Goal: Information Seeking & Learning: Learn about a topic

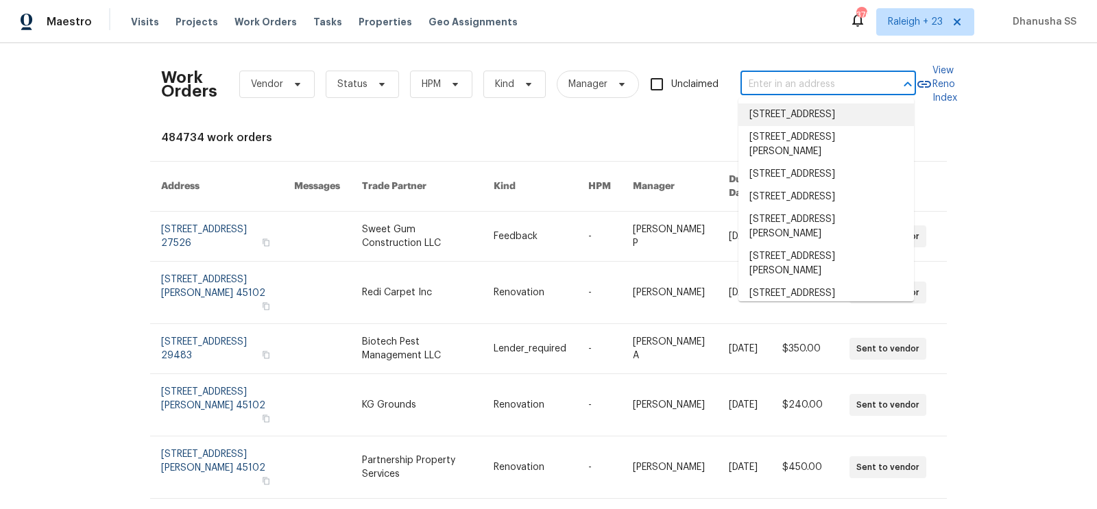
paste input "[STREET_ADDRESS]"
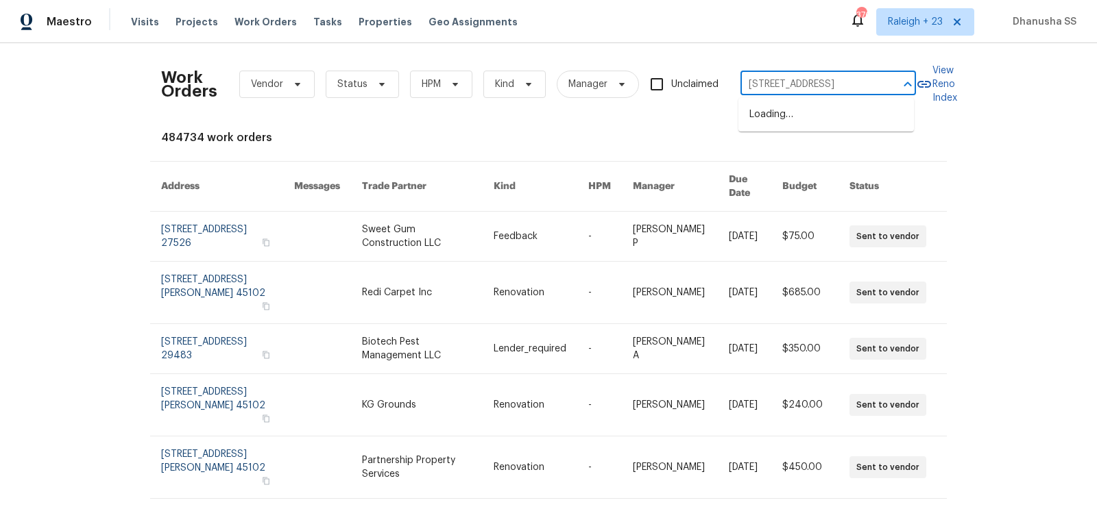
scroll to position [0, 58]
type input "[STREET_ADDRESS]"
click at [763, 125] on li "[STREET_ADDRESS]" at bounding box center [826, 115] width 176 height 23
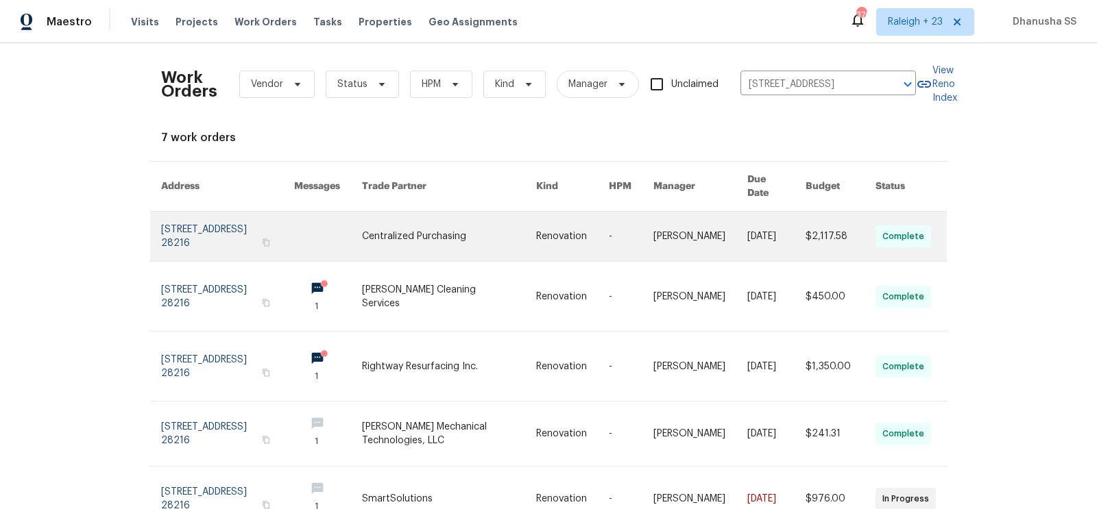
click at [594, 225] on link at bounding box center [572, 236] width 73 height 49
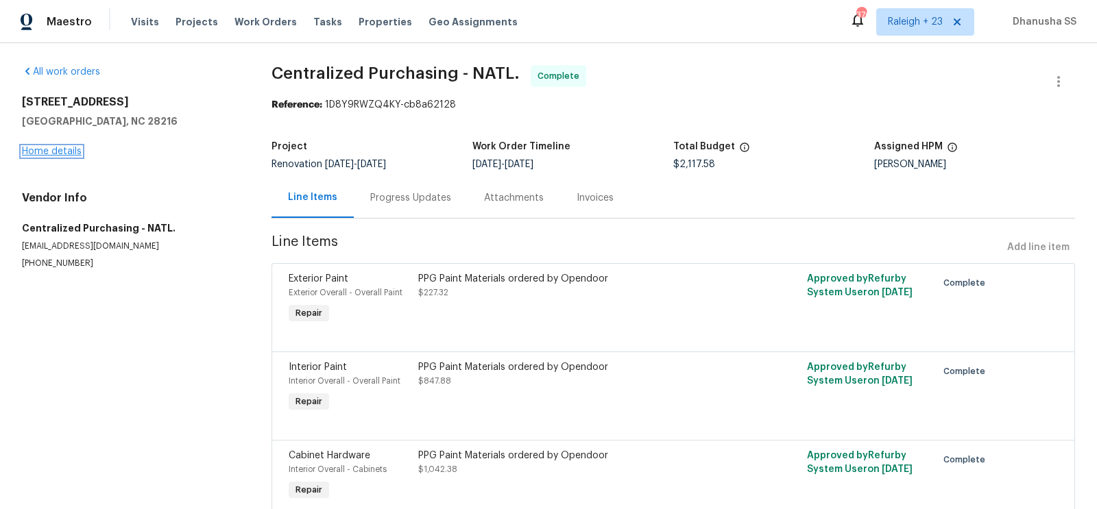
click at [73, 155] on link "Home details" at bounding box center [52, 152] width 60 height 10
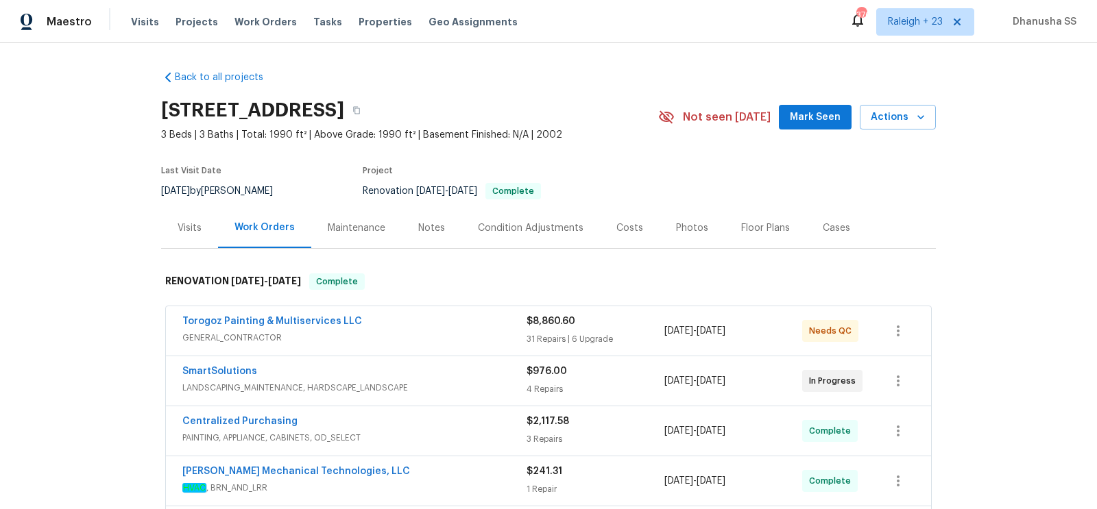
click at [200, 236] on div "Visits" at bounding box center [189, 228] width 57 height 40
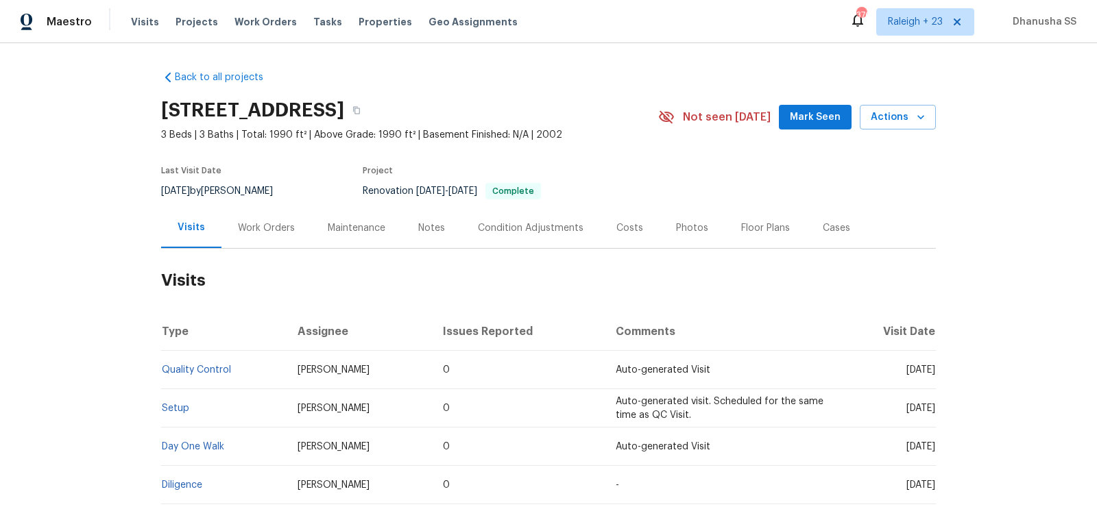
scroll to position [88, 0]
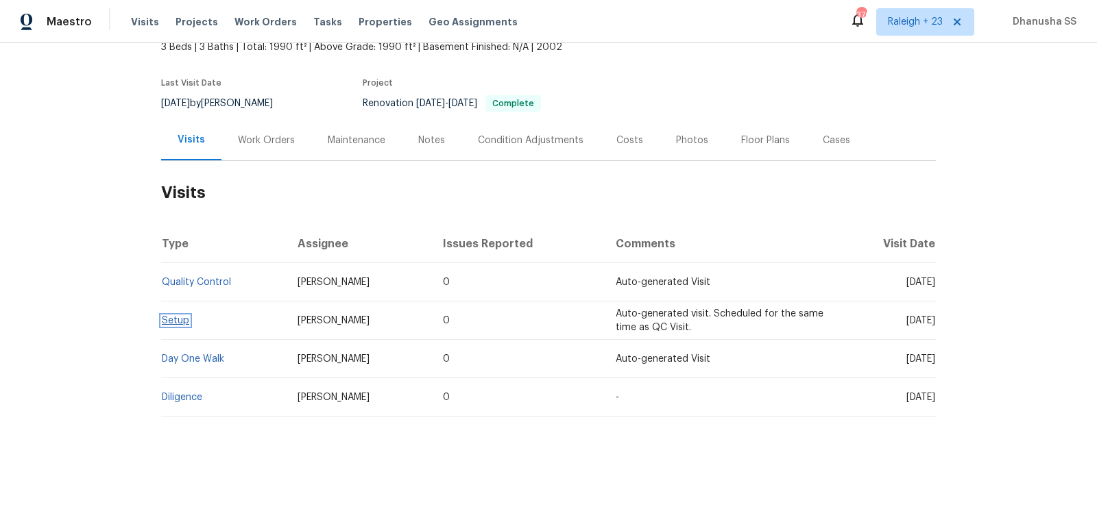
click at [176, 324] on link "Setup" at bounding box center [175, 321] width 27 height 10
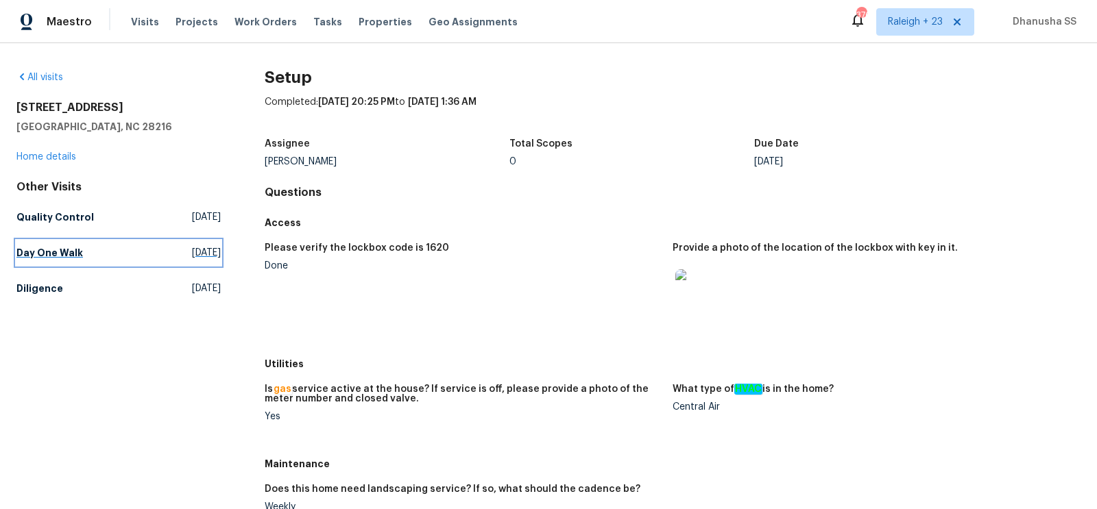
click at [112, 248] on link "Day One Walk [DATE]" at bounding box center [118, 253] width 204 height 25
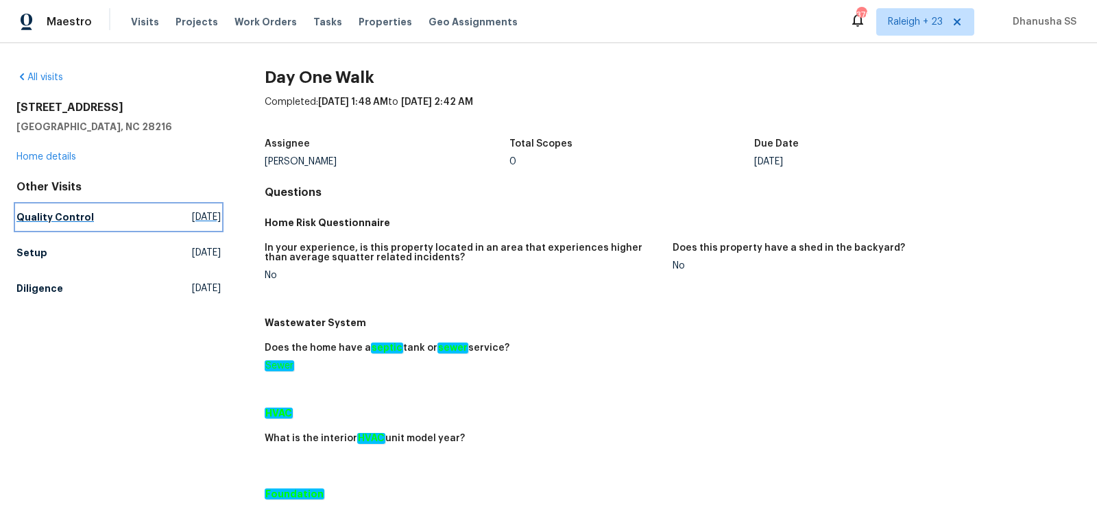
click at [192, 221] on span "[DATE]" at bounding box center [206, 218] width 29 height 14
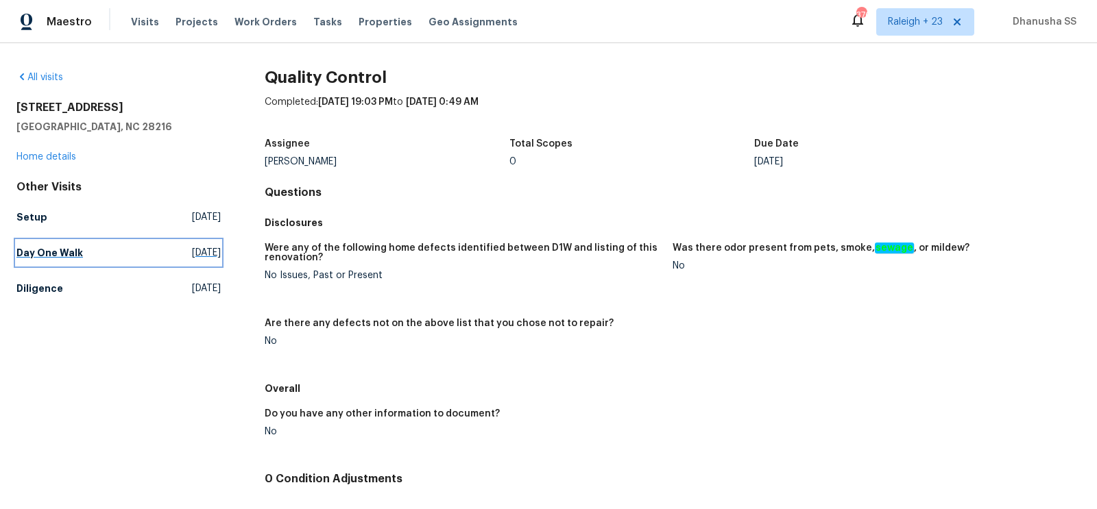
click at [59, 248] on h5 "Day One Walk" at bounding box center [49, 253] width 67 height 14
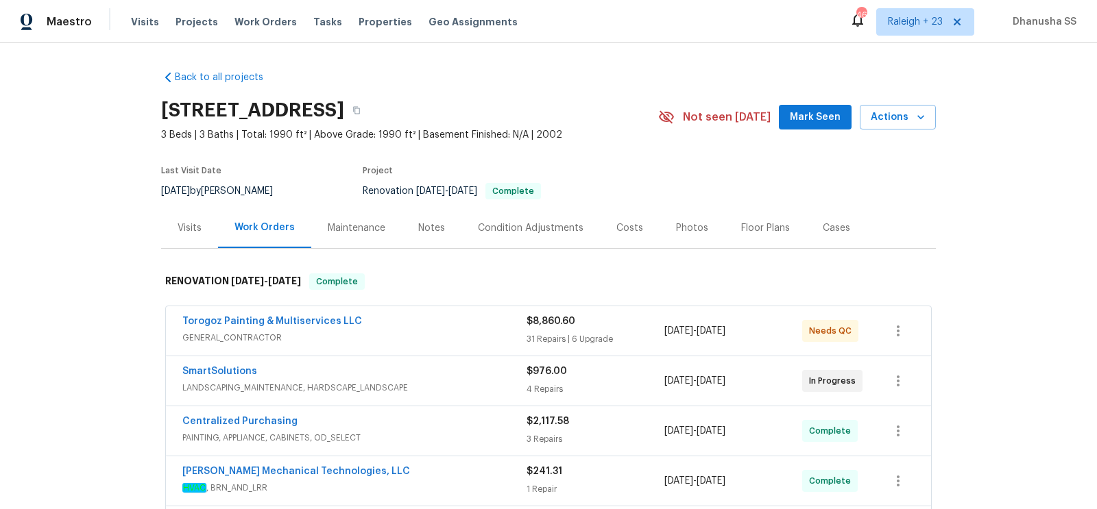
scroll to position [355, 0]
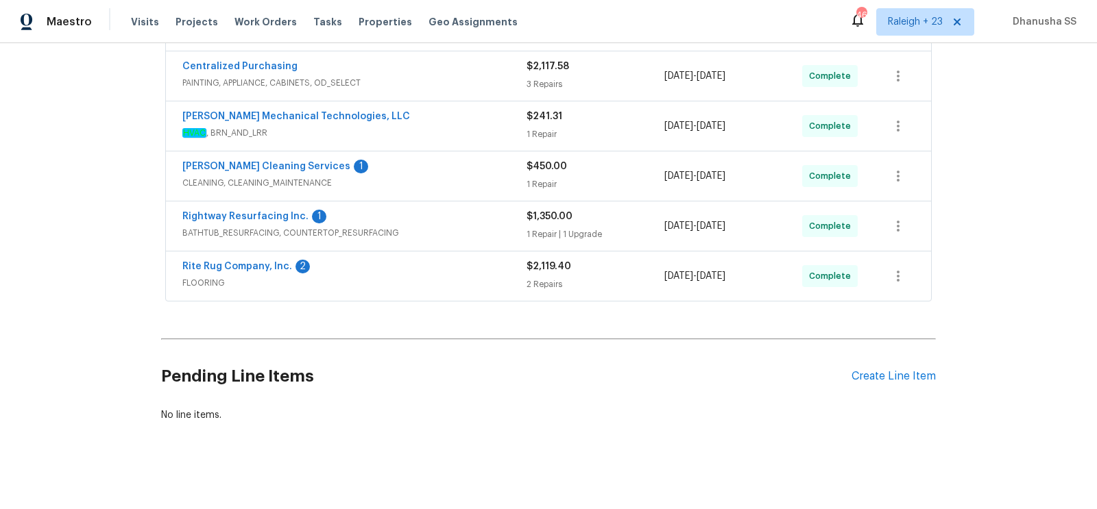
click at [442, 276] on span "FLOORING" at bounding box center [354, 283] width 344 height 14
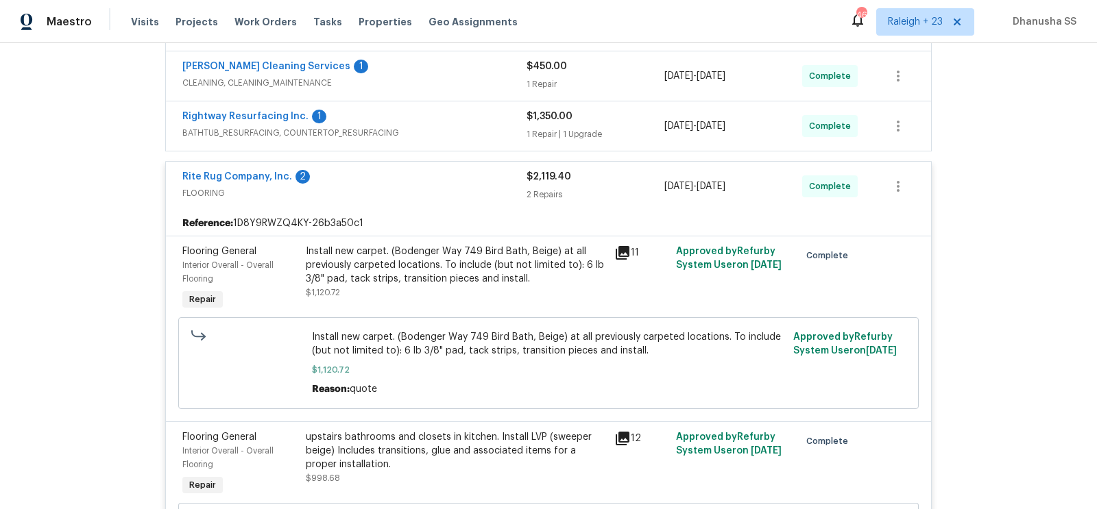
scroll to position [429, 0]
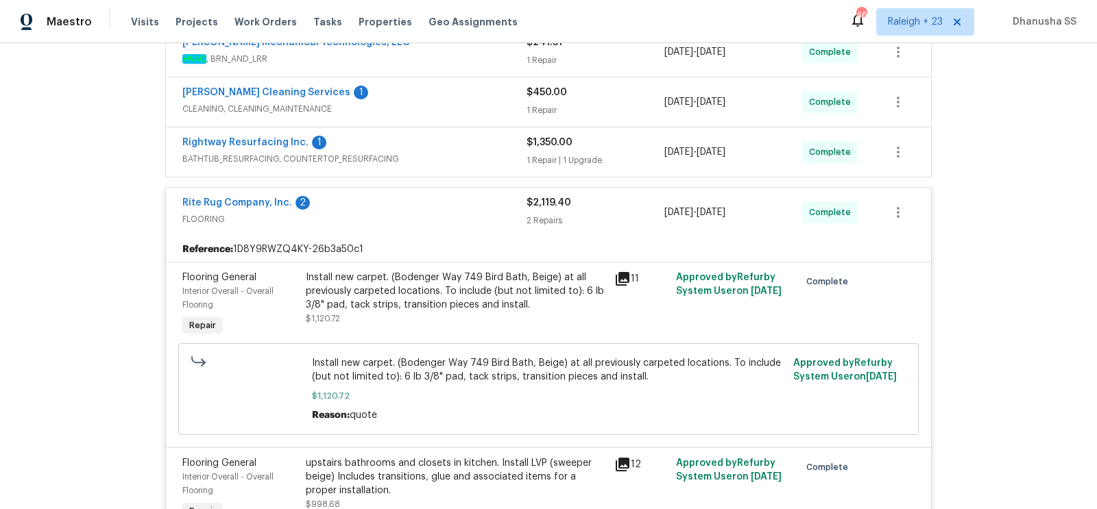
click at [494, 160] on span "BATHTUB_RESURFACING, COUNTERTOP_RESURFACING" at bounding box center [354, 159] width 344 height 14
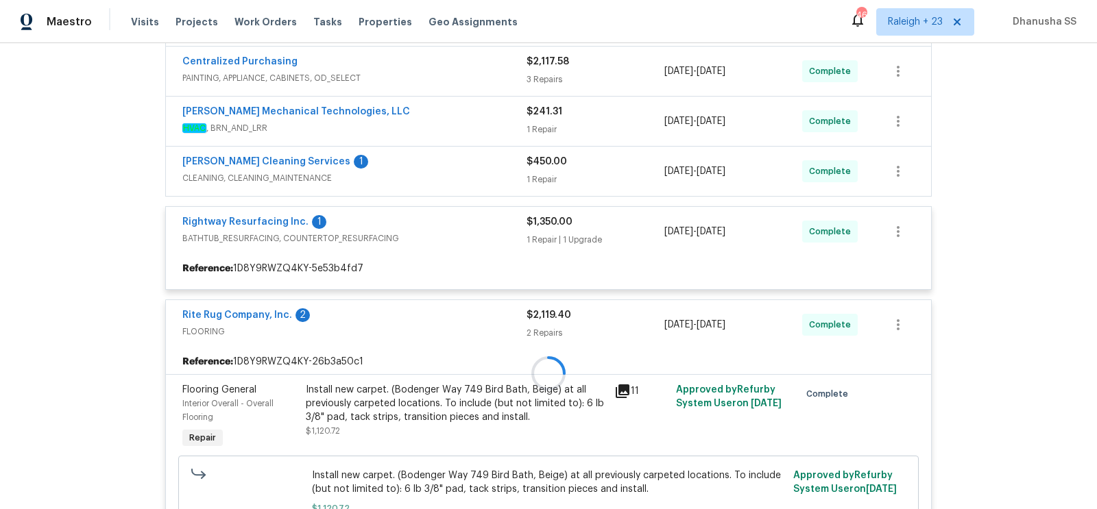
scroll to position [348, 0]
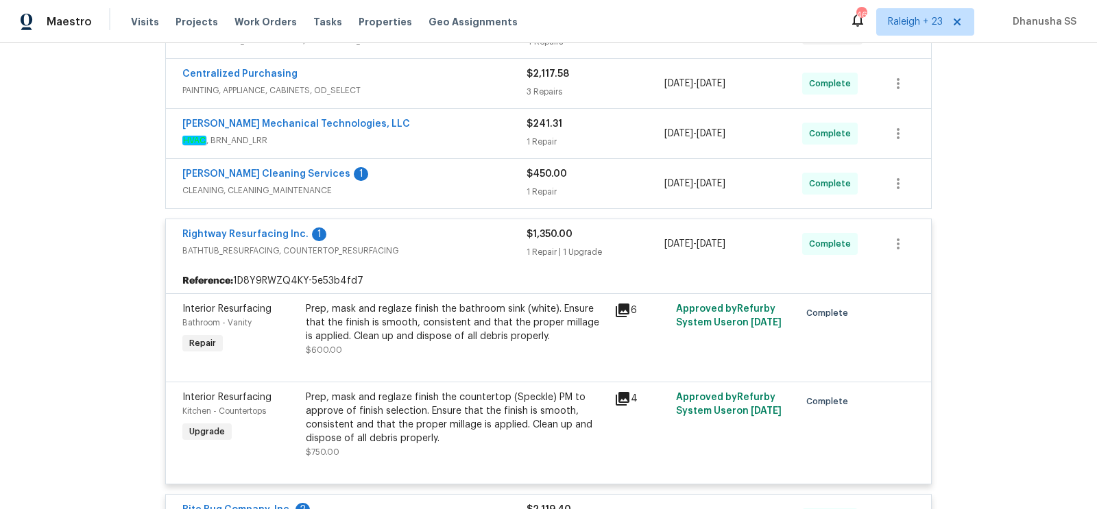
click at [486, 184] on span "CLEANING, CLEANING_MAINTENANCE" at bounding box center [354, 191] width 344 height 14
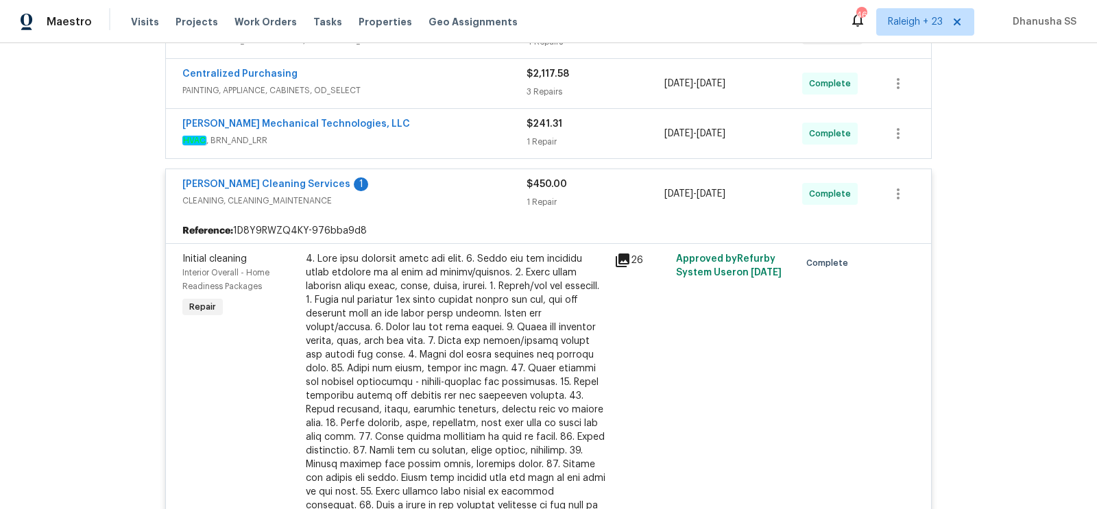
click at [475, 128] on div "[PERSON_NAME] Mechanical Technologies, LLC" at bounding box center [354, 125] width 344 height 16
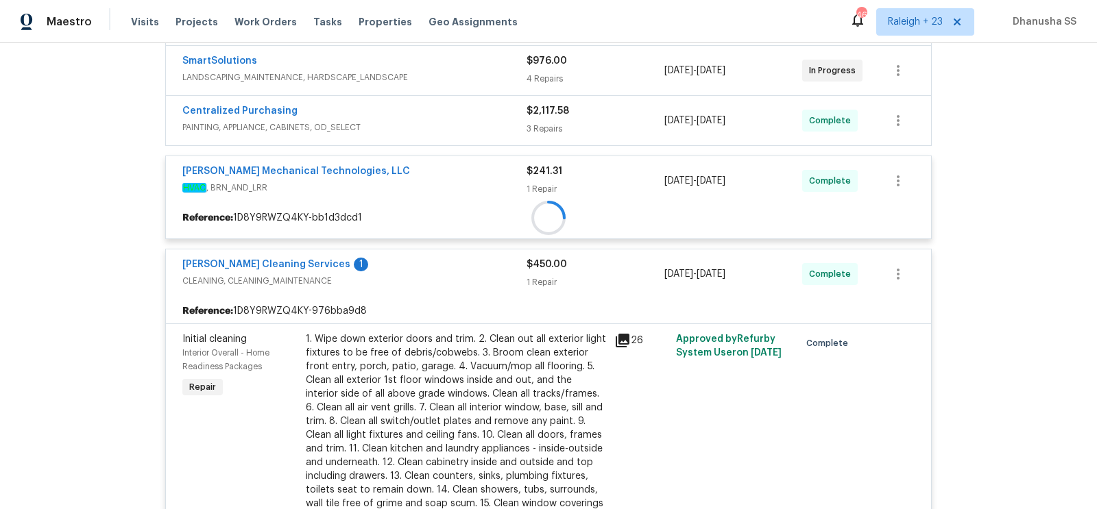
scroll to position [300, 0]
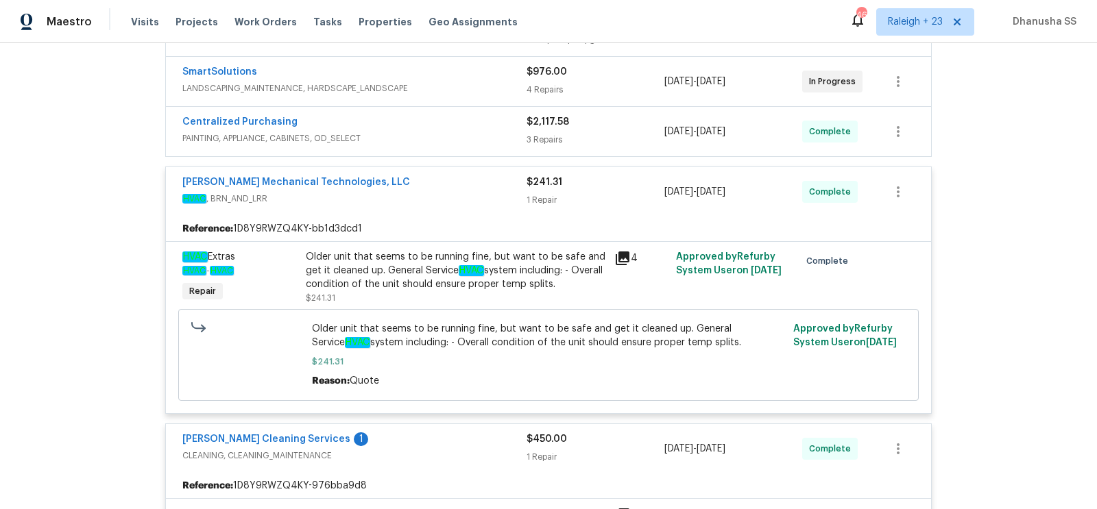
click at [475, 128] on div "Centralized Purchasing" at bounding box center [354, 123] width 344 height 16
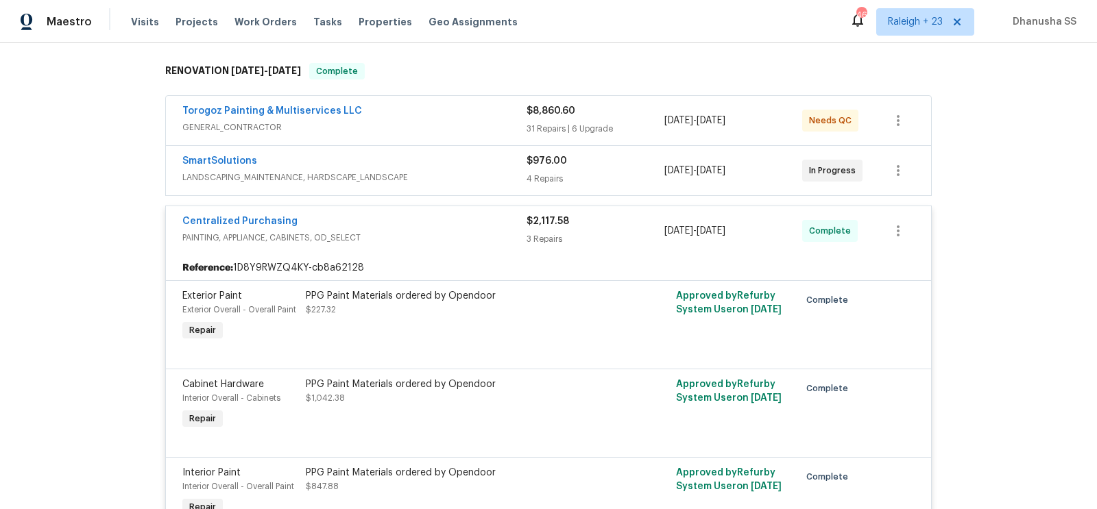
scroll to position [171, 0]
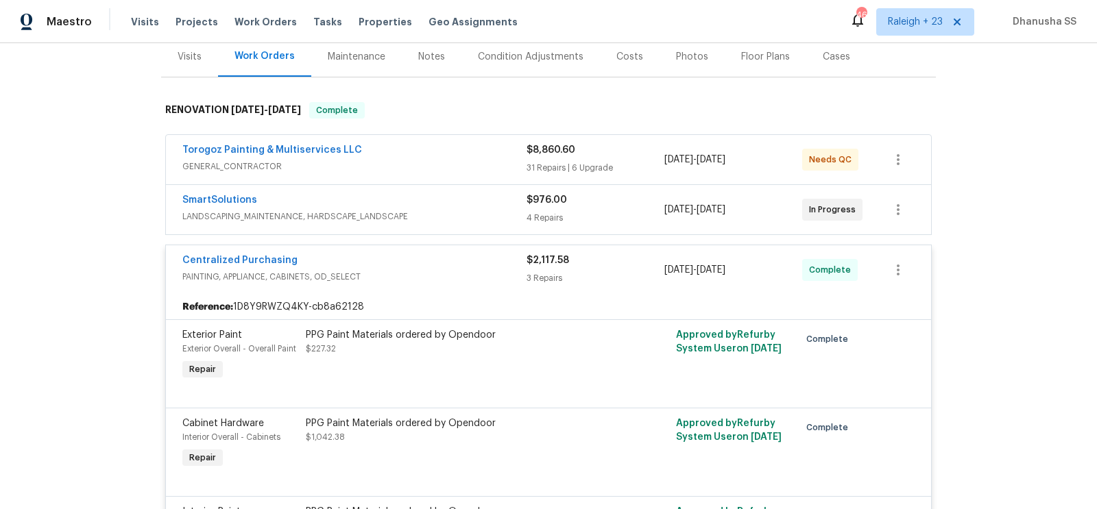
click at [481, 217] on span "LANDSCAPING_MAINTENANCE, HARDSCAPE_LANDSCAPE" at bounding box center [354, 217] width 344 height 14
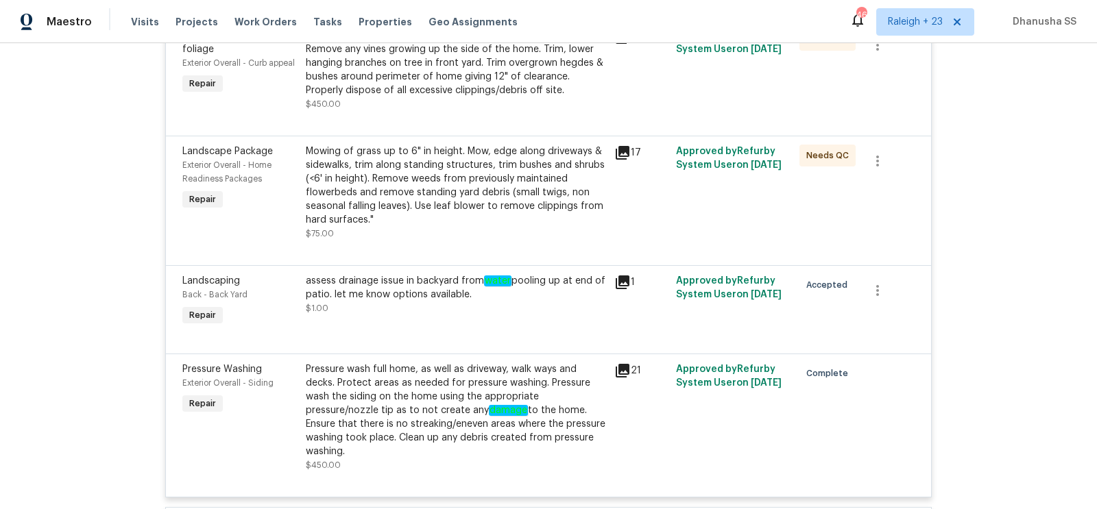
scroll to position [248, 0]
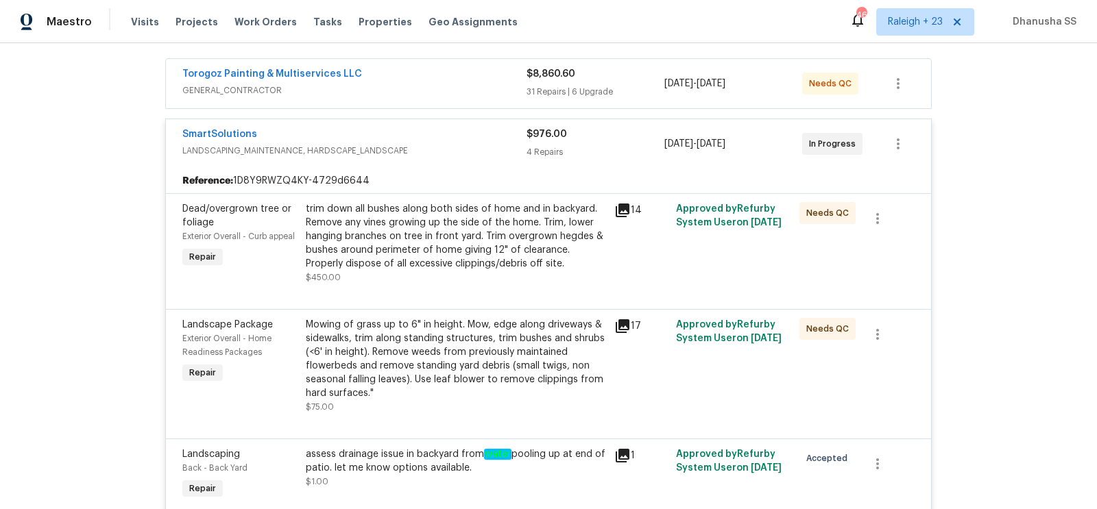
click at [479, 154] on span "LANDSCAPING_MAINTENANCE, HARDSCAPE_LANDSCAPE" at bounding box center [354, 151] width 344 height 14
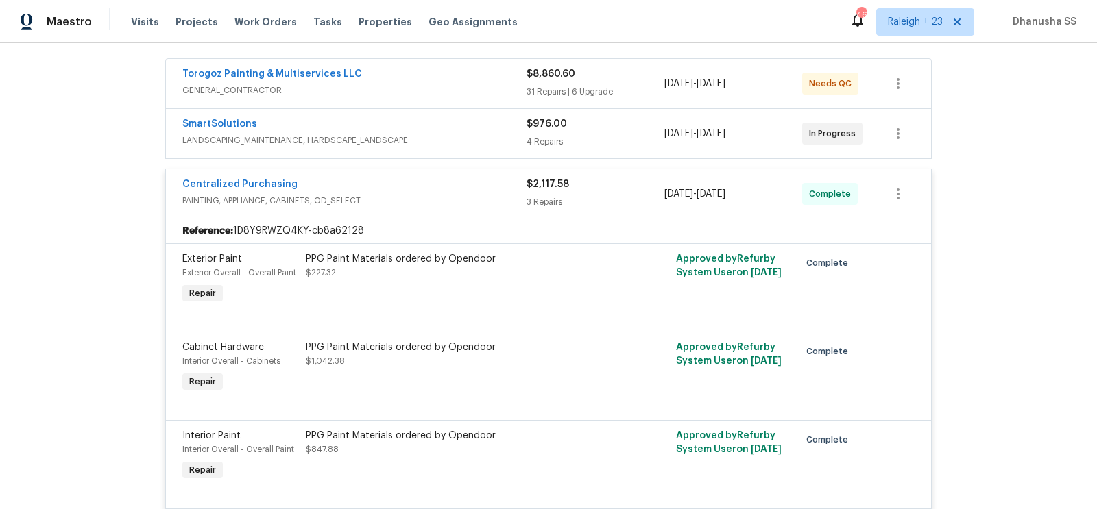
click at [459, 92] on span "GENERAL_CONTRACTOR" at bounding box center [354, 91] width 344 height 14
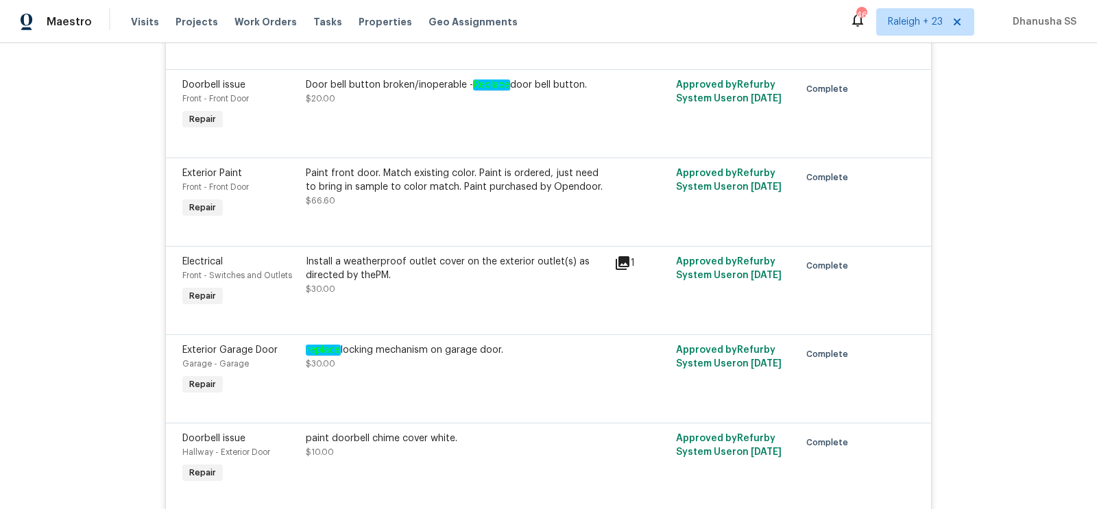
scroll to position [2656, 0]
drag, startPoint x: 511, startPoint y: 342, endPoint x: 305, endPoint y: 341, distance: 205.7
click at [305, 341] on div "replace locking mechanism on garage door. $30.00" at bounding box center [456, 372] width 309 height 63
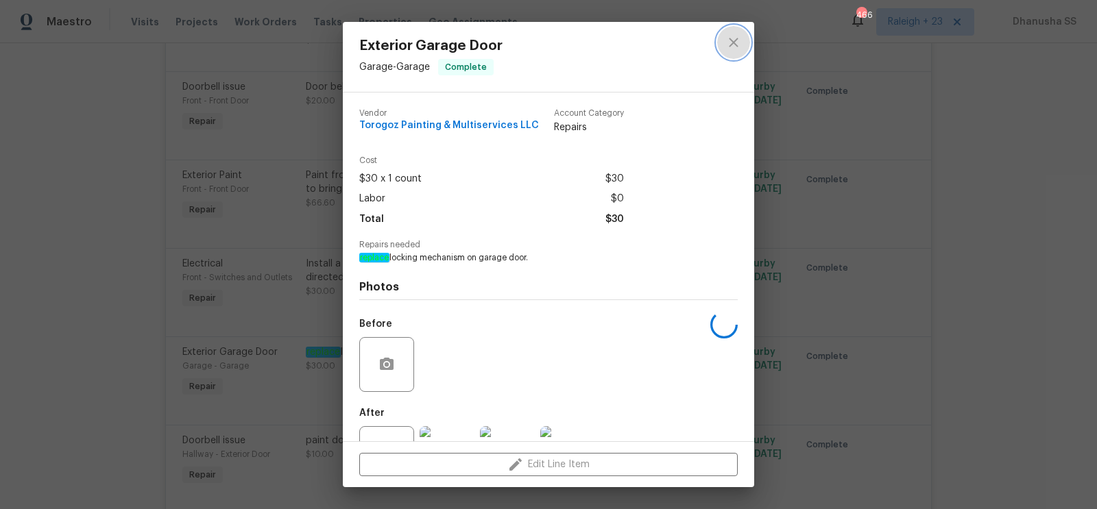
click at [723, 34] on button "close" at bounding box center [733, 42] width 33 height 33
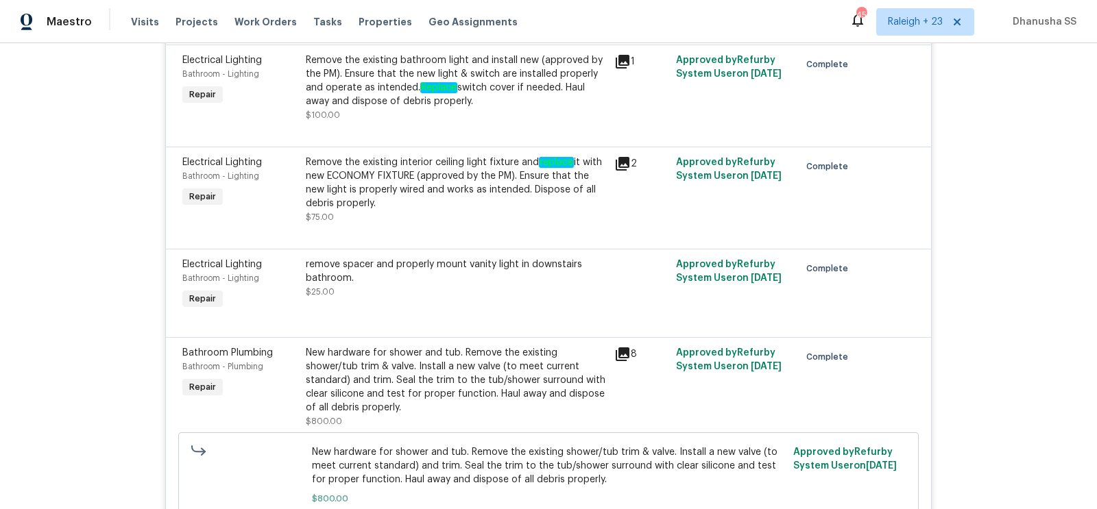
scroll to position [4687, 0]
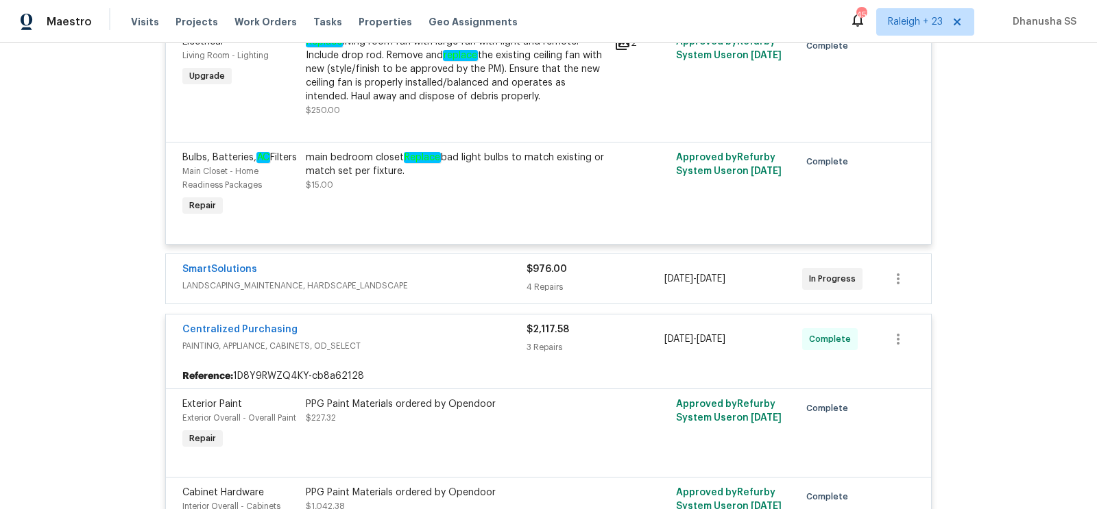
click at [439, 263] on div "SmartSolutions" at bounding box center [354, 271] width 344 height 16
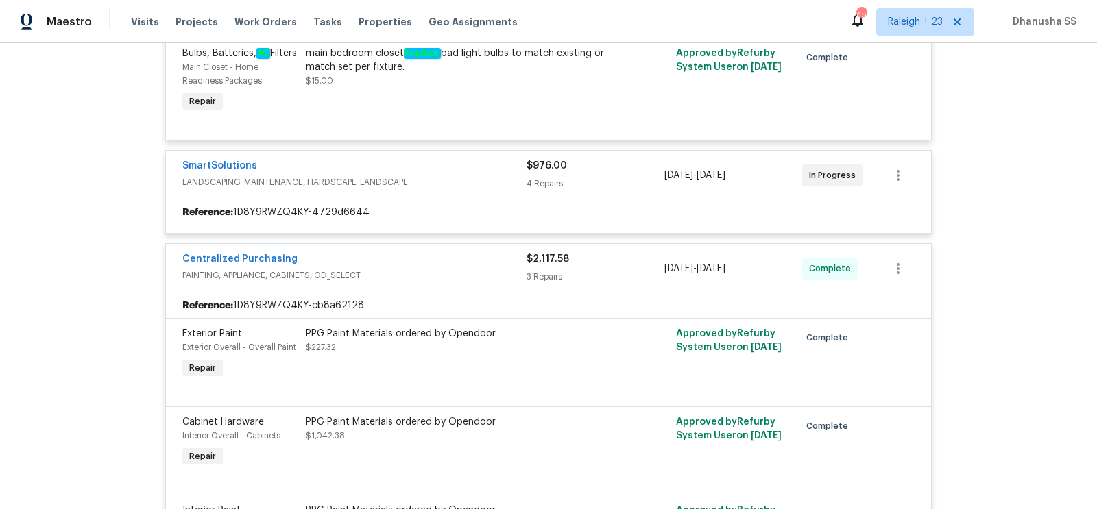
scroll to position [4868, 0]
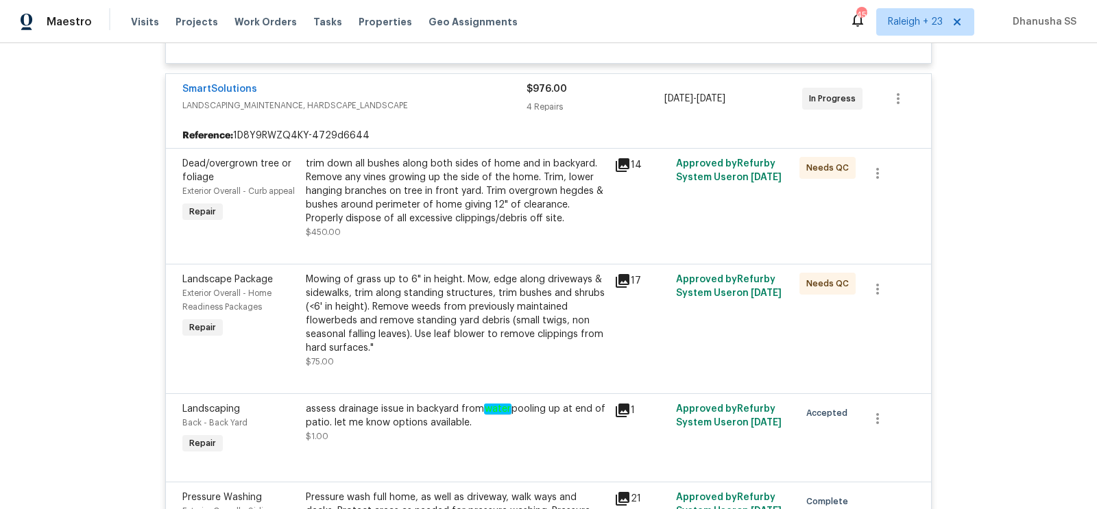
click at [482, 273] on div "Mowing of grass up to 6" in height. Mow, edge along driveways & sidewalks, trim…" at bounding box center [456, 314] width 300 height 82
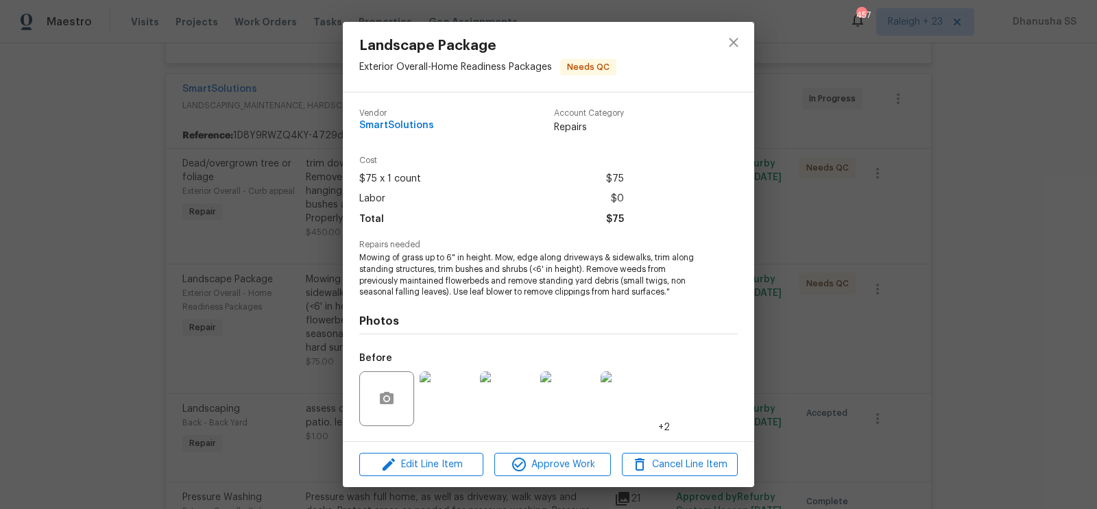
scroll to position [88, 0]
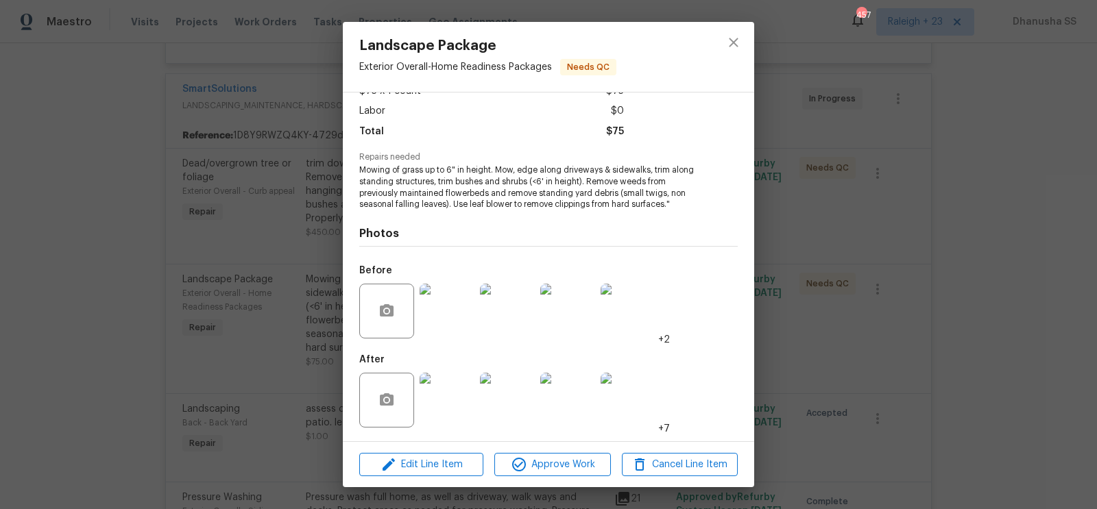
click at [434, 322] on img at bounding box center [447, 311] width 55 height 55
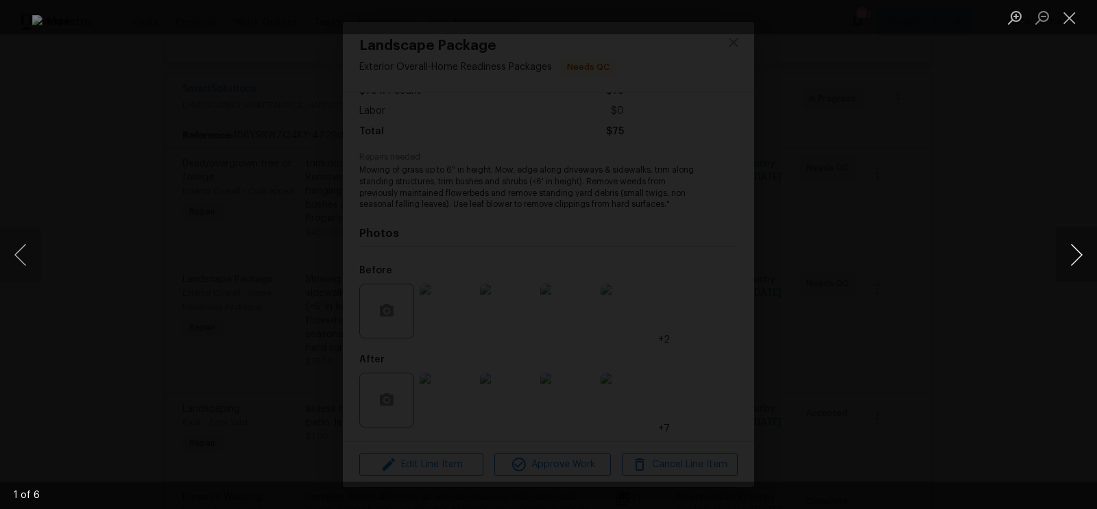
click at [1066, 256] on button "Next image" at bounding box center [1076, 255] width 41 height 55
click at [1074, 263] on button "Next image" at bounding box center [1076, 255] width 41 height 55
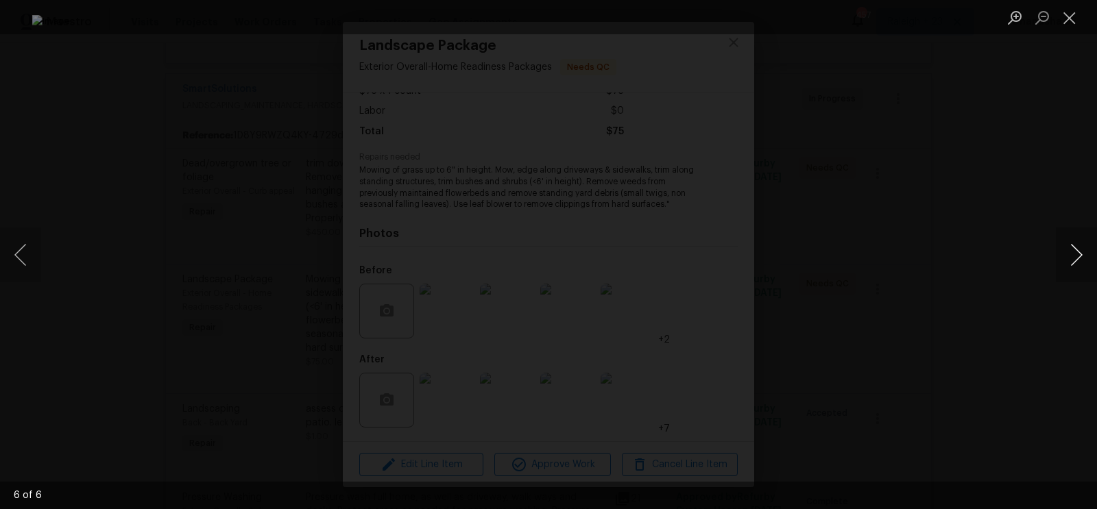
click at [1074, 263] on button "Next image" at bounding box center [1076, 255] width 41 height 55
click at [991, 219] on div "Lightbox" at bounding box center [548, 254] width 1097 height 509
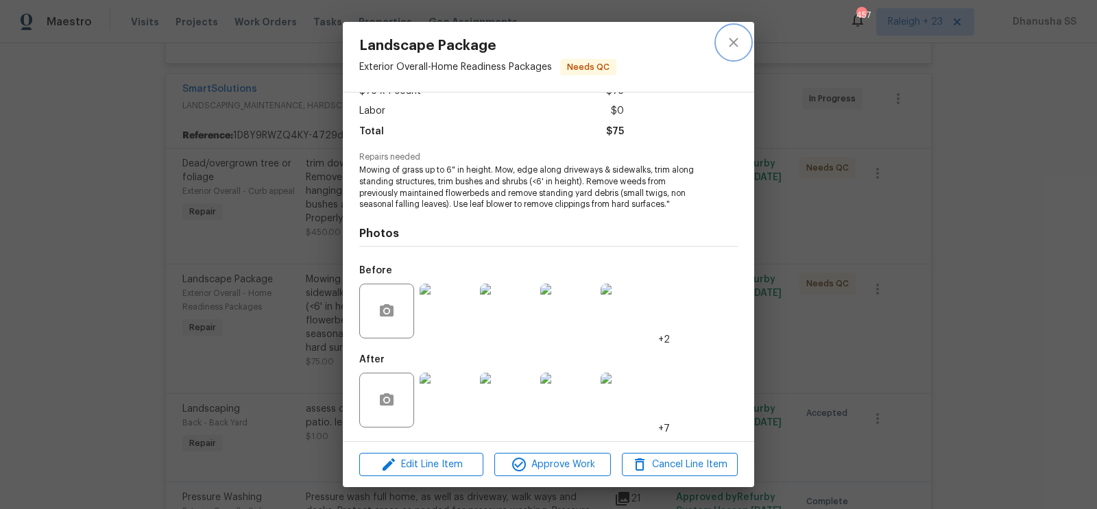
click at [729, 47] on icon "close" at bounding box center [733, 42] width 16 height 16
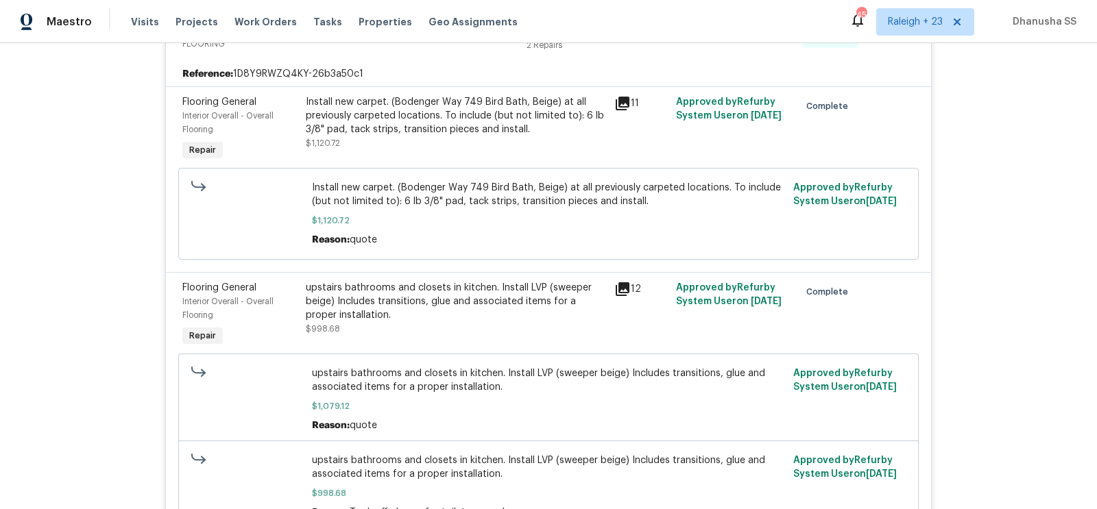
scroll to position [6837, 0]
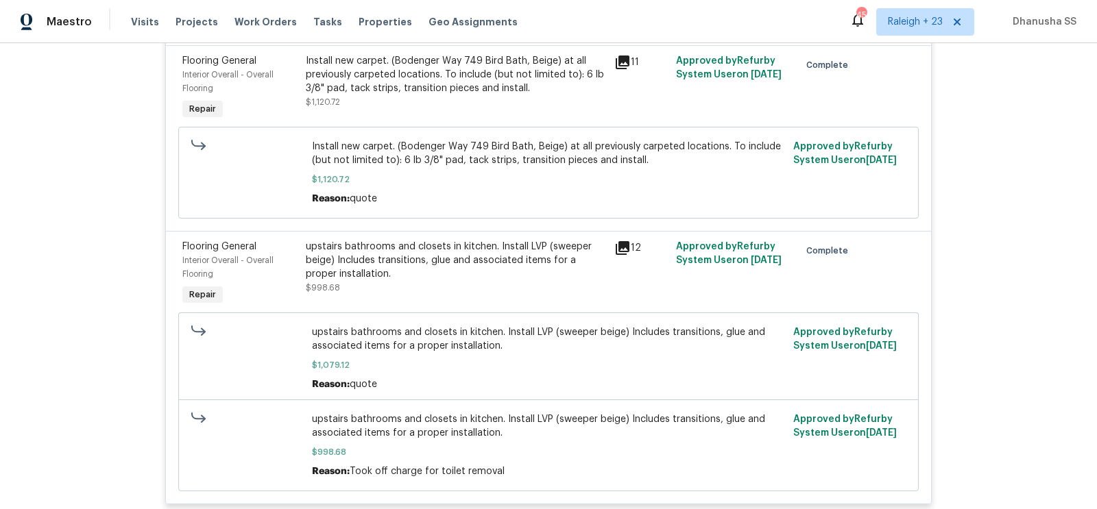
click at [444, 247] on div "upstairs bathrooms and closets in kitchen. Install LVP (sweeper beige) Includes…" at bounding box center [456, 260] width 300 height 41
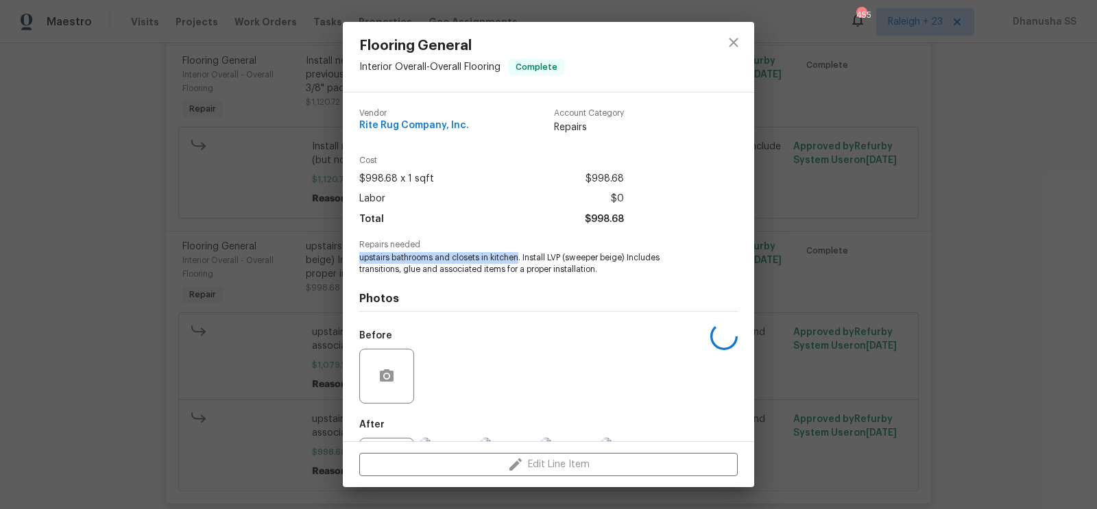
drag, startPoint x: 358, startPoint y: 258, endPoint x: 517, endPoint y: 259, distance: 159.1
click at [517, 259] on div "Vendor Rite Rug Company, Inc. Account Category Repairs Cost $998.68 x 1 sqft $9…" at bounding box center [548, 267] width 411 height 349
copy span "upstairs bathrooms and closets in kitchen"
click at [747, 46] on button "close" at bounding box center [733, 42] width 33 height 33
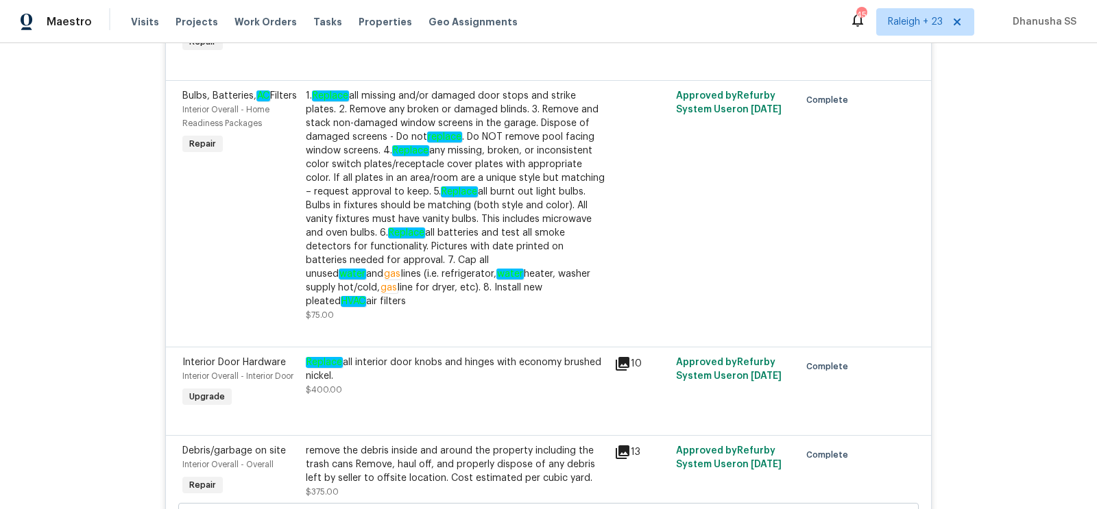
scroll to position [5586, 0]
